Goal: Task Accomplishment & Management: Complete application form

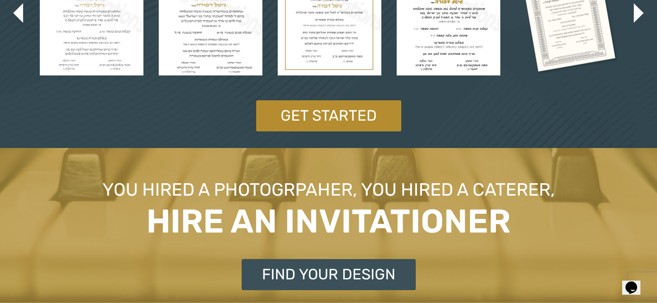
scroll to position [1717, 0]
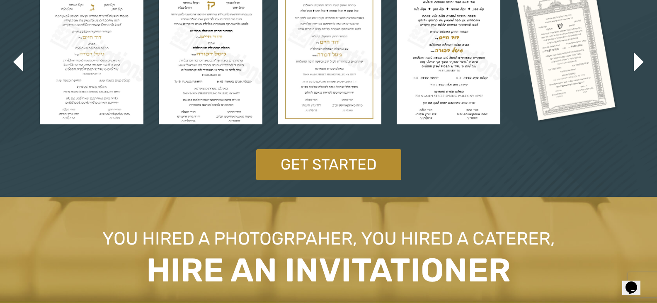
click at [467, 75] on img at bounding box center [449, 53] width 104 height 141
click at [468, 75] on img at bounding box center [449, 53] width 104 height 141
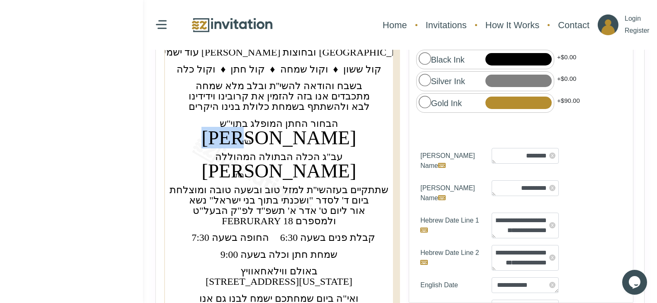
click at [296, 145] on text "‏משה מאיר‏" at bounding box center [278, 138] width 155 height 22
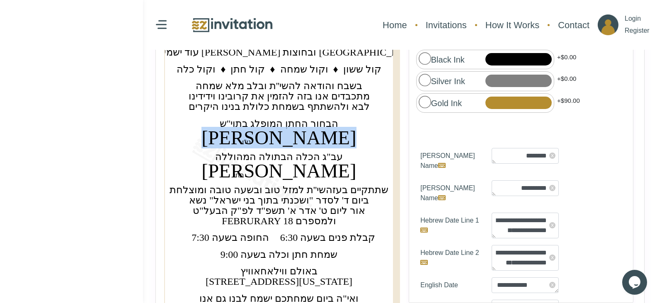
click at [296, 145] on text "‏משה מאיר‏" at bounding box center [278, 138] width 155 height 22
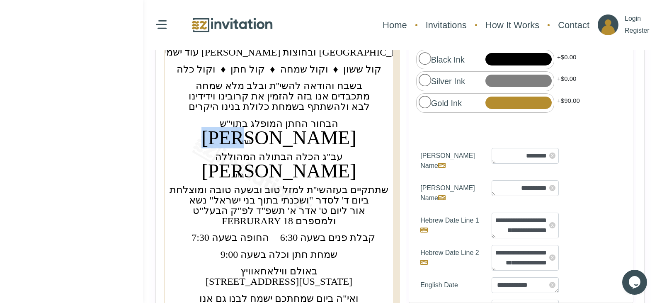
click at [296, 145] on text "‏[PERSON_NAME]‏" at bounding box center [278, 138] width 155 height 22
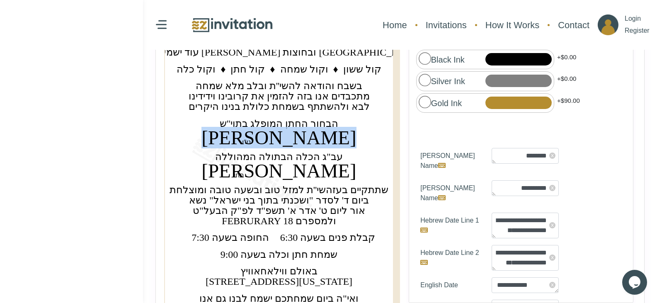
click at [296, 145] on text "‏[PERSON_NAME]‏" at bounding box center [278, 138] width 155 height 22
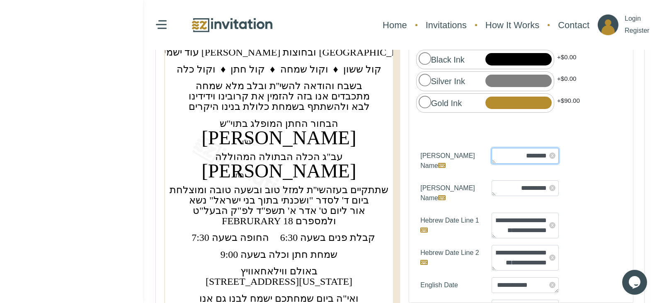
click at [531, 151] on textarea "********" at bounding box center [525, 156] width 67 height 16
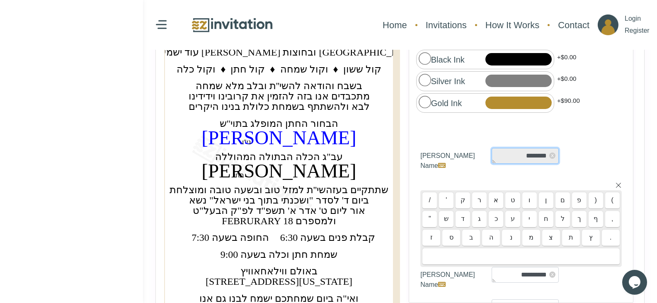
click at [531, 151] on textarea "********" at bounding box center [525, 156] width 67 height 16
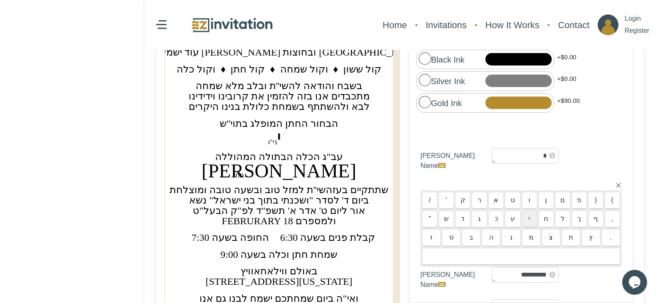
click at [529, 218] on div "י" at bounding box center [529, 219] width 15 height 17
click at [485, 235] on div "ה" at bounding box center [491, 238] width 18 height 17
click at [527, 198] on div "ו" at bounding box center [529, 200] width 15 height 17
click at [448, 217] on div "ש" at bounding box center [446, 219] width 15 height 17
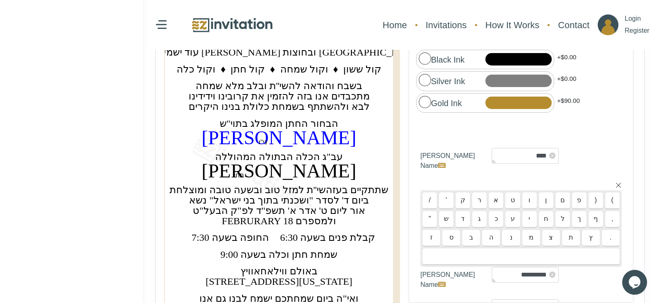
type textarea "*****"
click at [505, 211] on div "ע" at bounding box center [512, 219] width 15 height 17
click at [304, 173] on text "‏[PERSON_NAME]‏" at bounding box center [278, 171] width 155 height 22
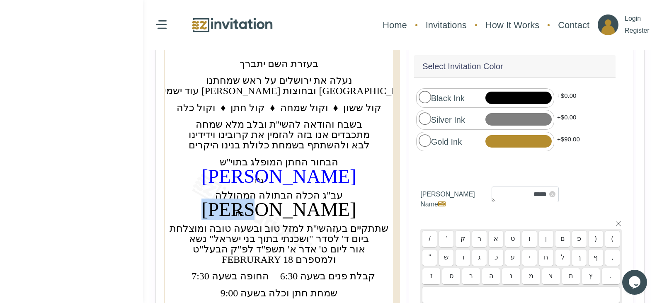
scroll to position [114, 0]
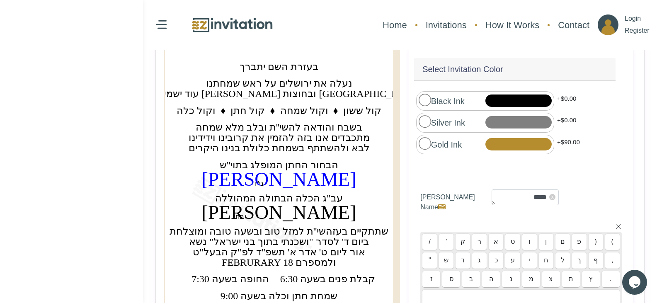
click at [279, 187] on text "‏יהושע‏" at bounding box center [278, 179] width 155 height 22
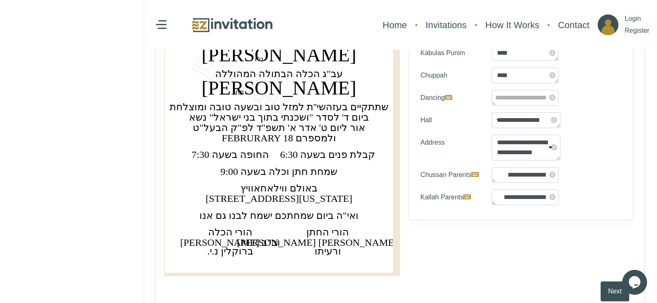
scroll to position [217, 0]
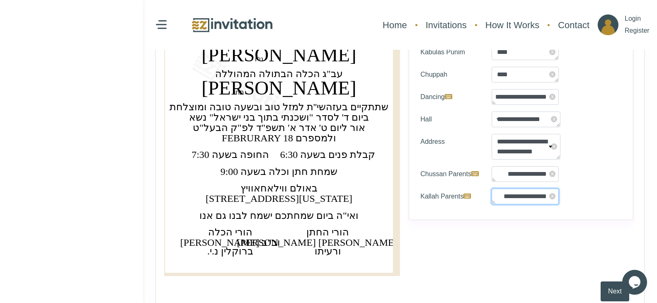
click at [542, 194] on textarea "**********" at bounding box center [525, 197] width 67 height 16
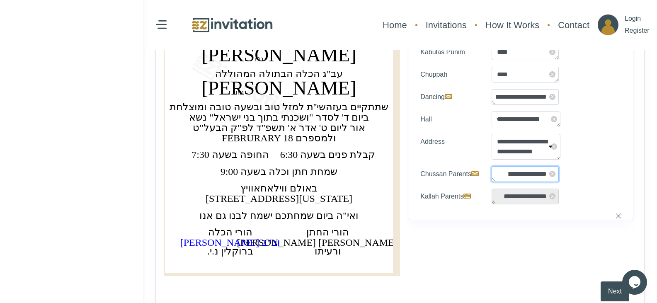
click at [539, 166] on textarea "**********" at bounding box center [525, 174] width 67 height 16
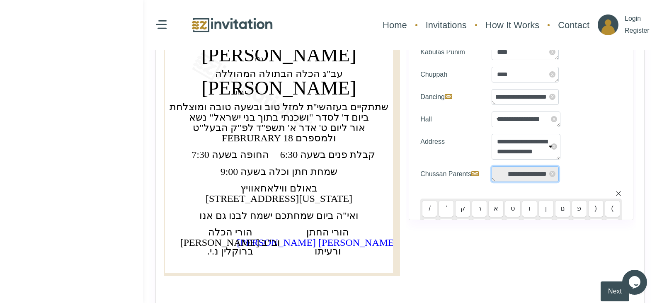
click at [539, 166] on textarea "**********" at bounding box center [525, 174] width 67 height 16
click at [543, 166] on textarea "**********" at bounding box center [525, 174] width 67 height 16
drag, startPoint x: 544, startPoint y: 162, endPoint x: 510, endPoint y: 161, distance: 34.4
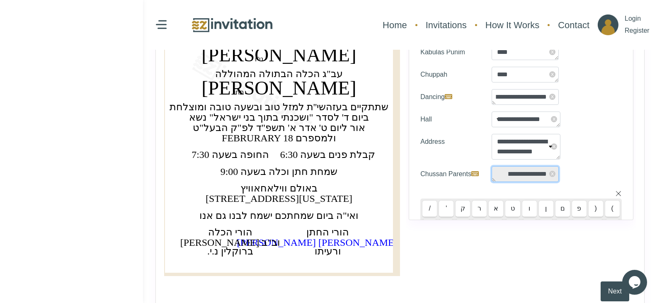
click at [510, 166] on textarea "**********" at bounding box center [525, 174] width 67 height 16
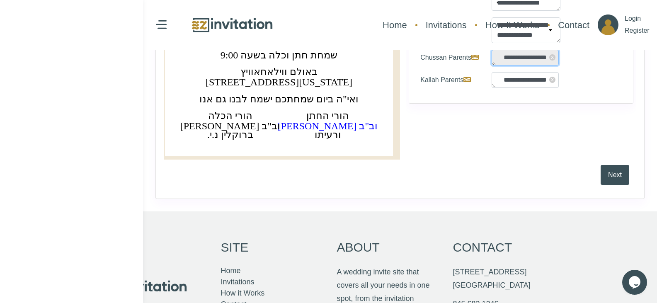
scroll to position [363, 0]
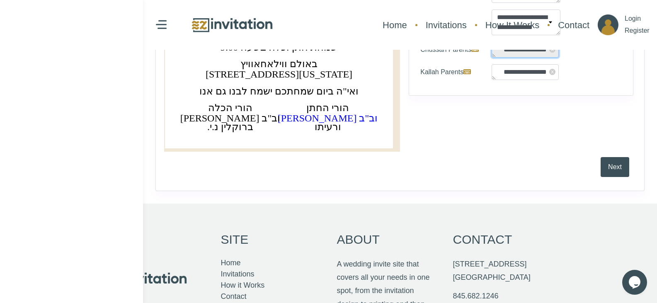
type textarea "**********"
click at [329, 121] on text "‏יוסף הענדלער וב"ב‏" at bounding box center [328, 118] width 100 height 11
click at [329, 124] on text "‏ורעיתו‏" at bounding box center [328, 126] width 27 height 11
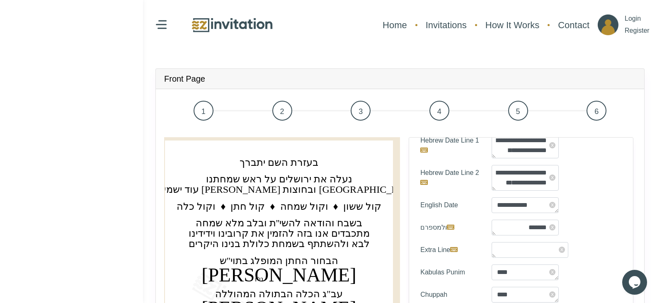
scroll to position [0, 0]
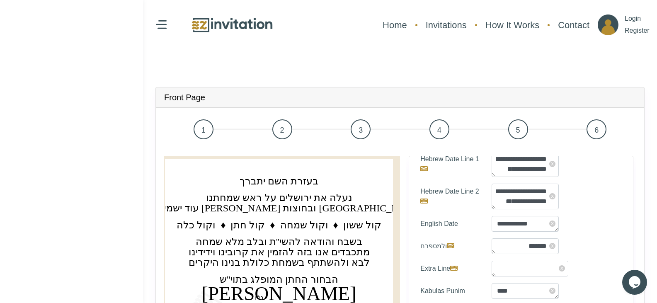
click at [199, 133] on span "1" at bounding box center [204, 129] width 20 height 20
click at [276, 136] on span "2" at bounding box center [282, 129] width 20 height 20
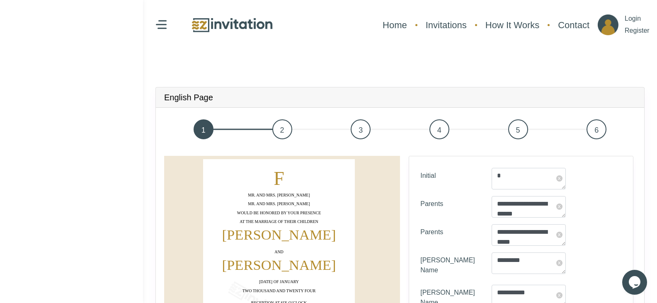
scroll to position [41, 0]
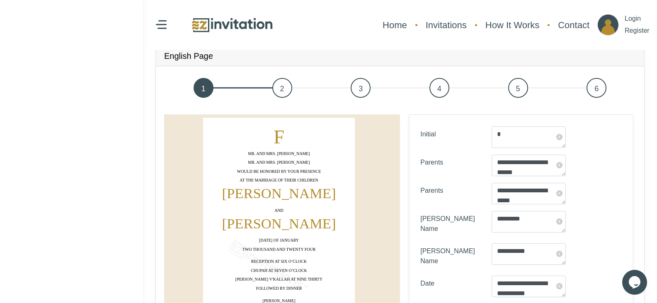
click at [351, 93] on link "3" at bounding box center [360, 88] width 79 height 27
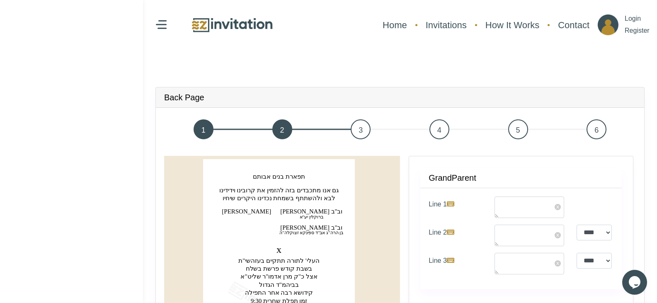
click at [439, 126] on span "4" at bounding box center [439, 129] width 20 height 20
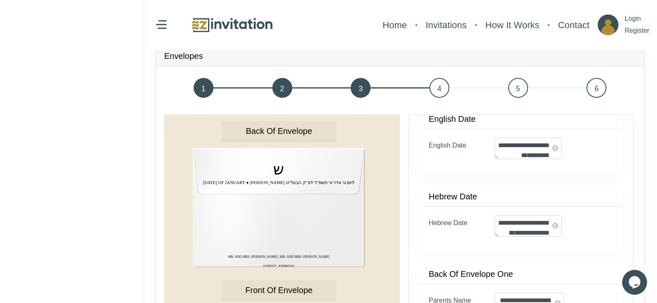
scroll to position [90, 0]
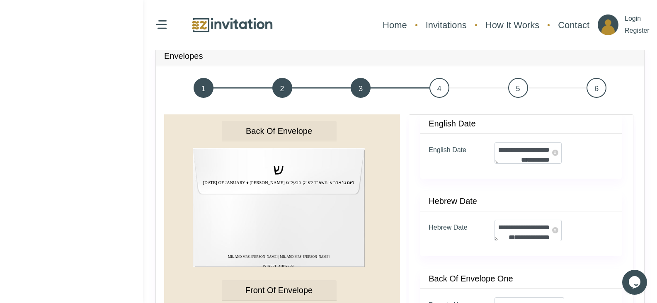
click at [442, 91] on span "4" at bounding box center [439, 88] width 20 height 20
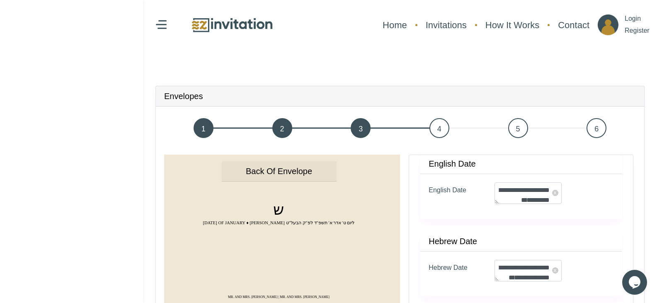
scroll to position [0, 0]
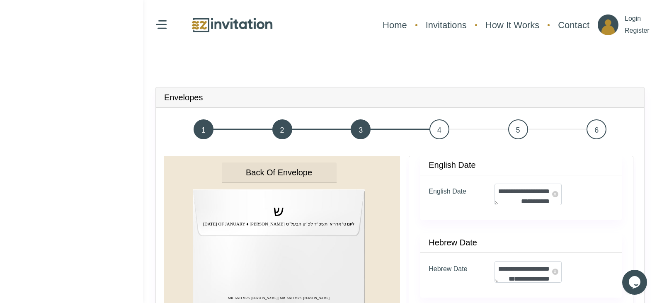
click at [201, 134] on span "1" at bounding box center [204, 129] width 20 height 20
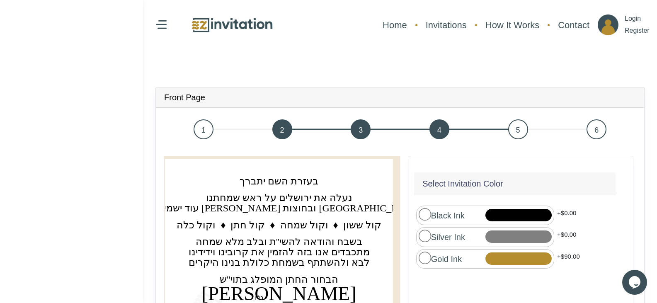
click at [282, 128] on span "2" at bounding box center [282, 129] width 20 height 20
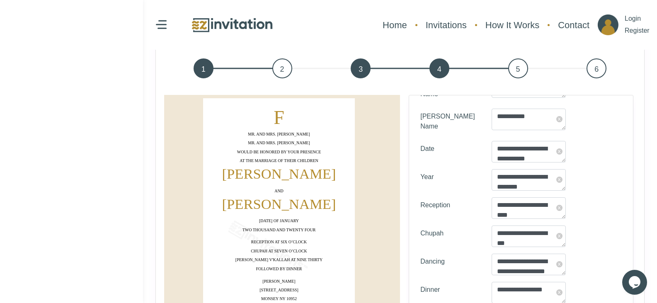
scroll to position [207, 0]
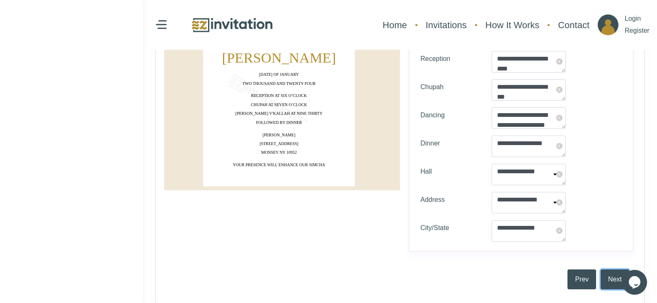
click at [612, 275] on button "Next" at bounding box center [615, 279] width 29 height 20
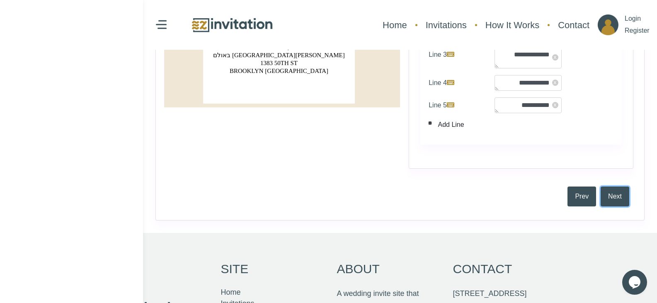
click at [615, 201] on button "Next" at bounding box center [615, 197] width 29 height 20
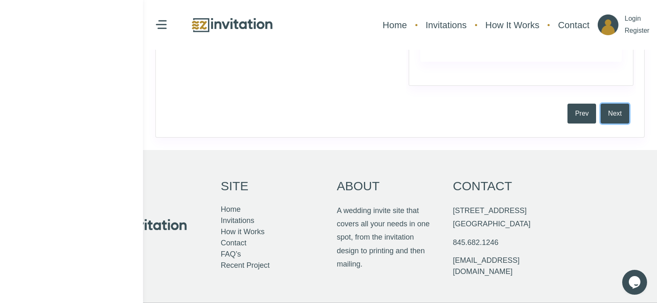
click at [611, 117] on button "Next" at bounding box center [615, 114] width 29 height 20
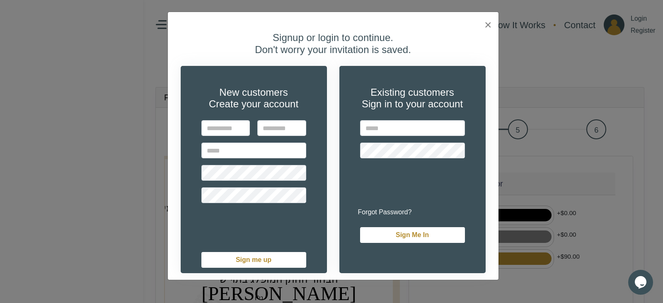
click at [490, 27] on div "Signup or login to continue. Don't worry your invitation is saved. New customer…" at bounding box center [333, 152] width 331 height 255
click at [485, 23] on span "×" at bounding box center [488, 25] width 7 height 14
